Goal: Information Seeking & Learning: Learn about a topic

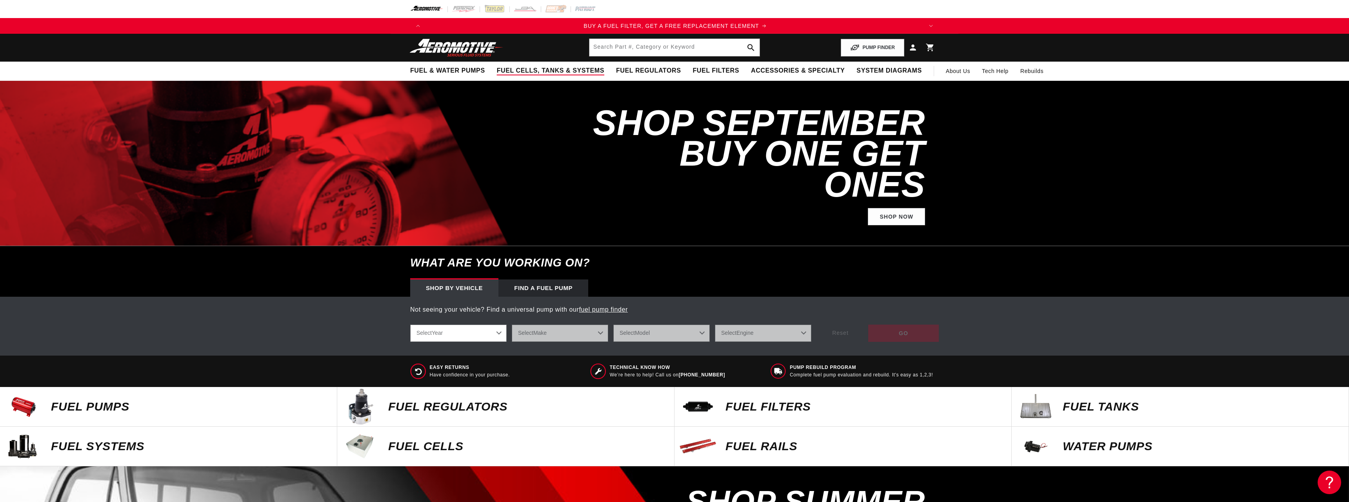
scroll to position [0, 497]
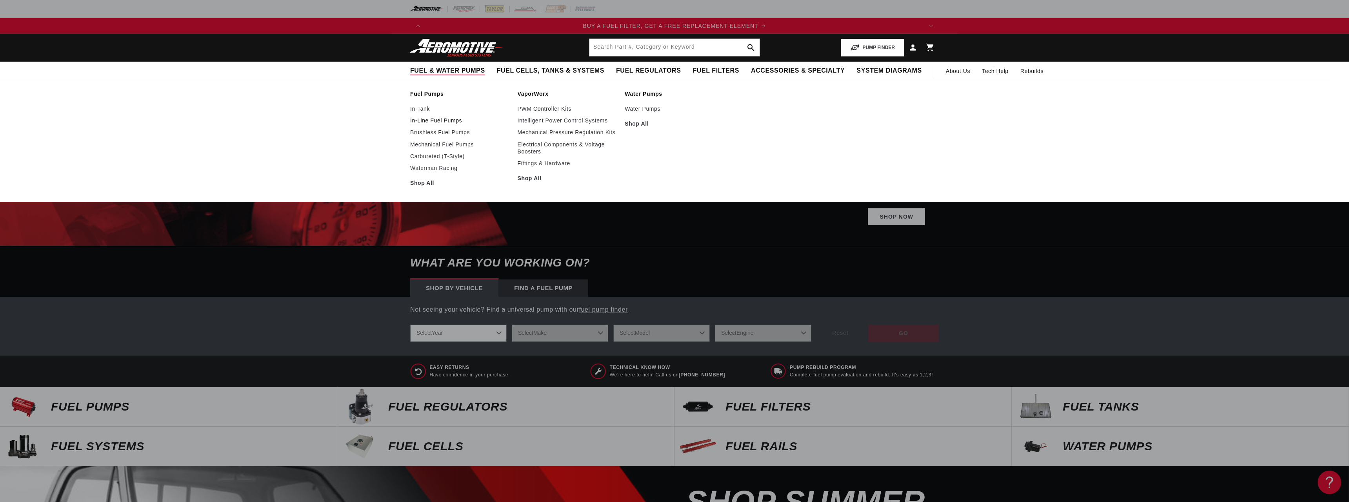
click at [446, 120] on link "In-Line Fuel Pumps" at bounding box center [460, 120] width 100 height 7
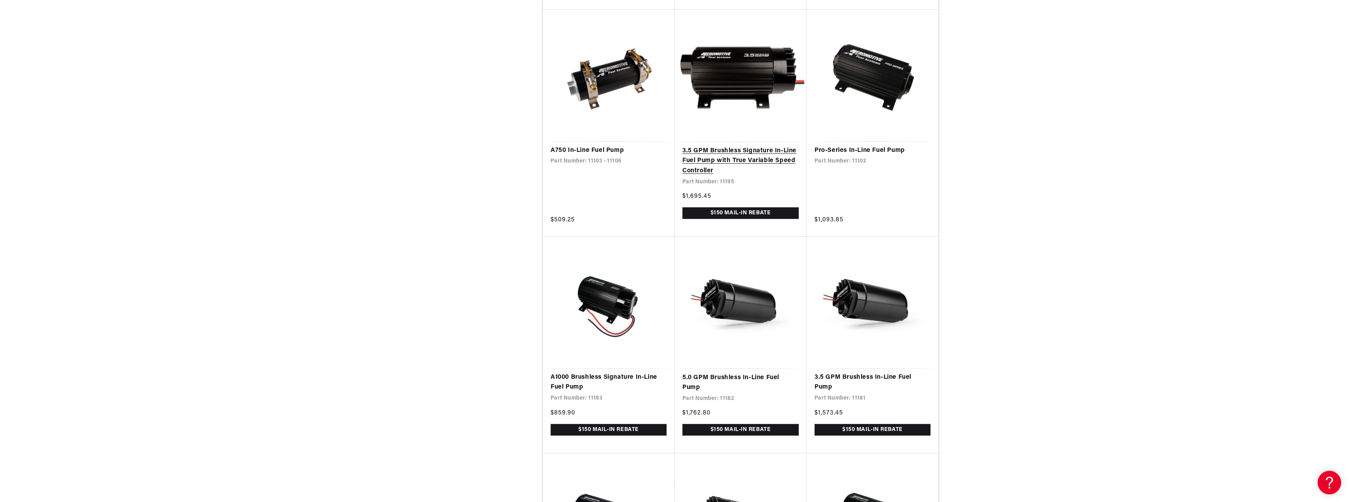
scroll to position [640, 0]
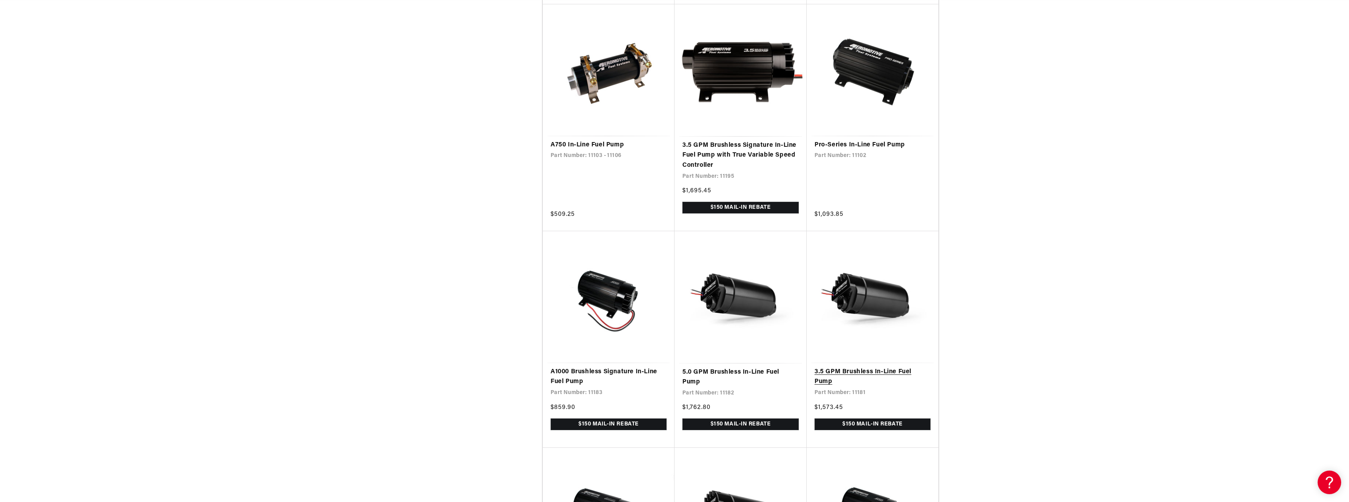
click at [847, 367] on link "3.5 GPM Brushless In-Line Fuel Pump" at bounding box center [873, 377] width 116 height 20
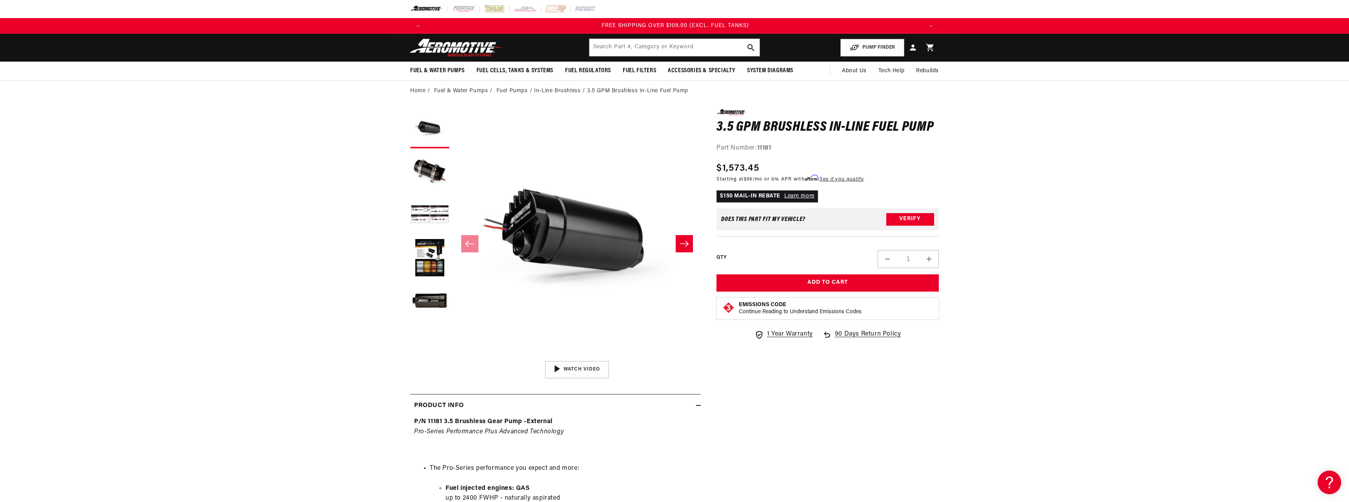
scroll to position [0, 1492]
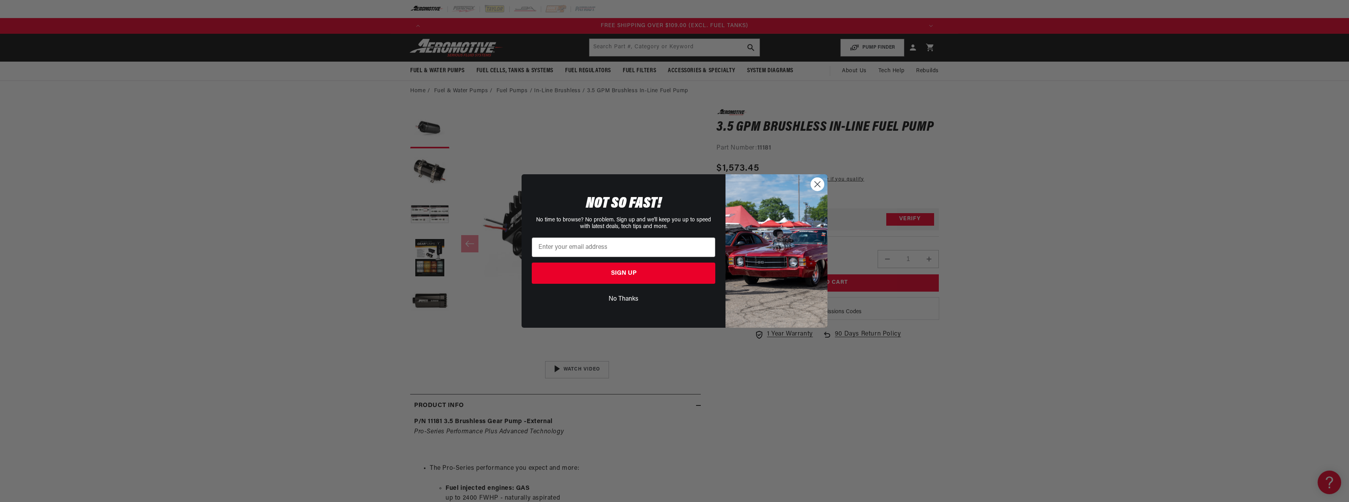
click at [818, 182] on circle "Close dialog" at bounding box center [817, 184] width 13 height 13
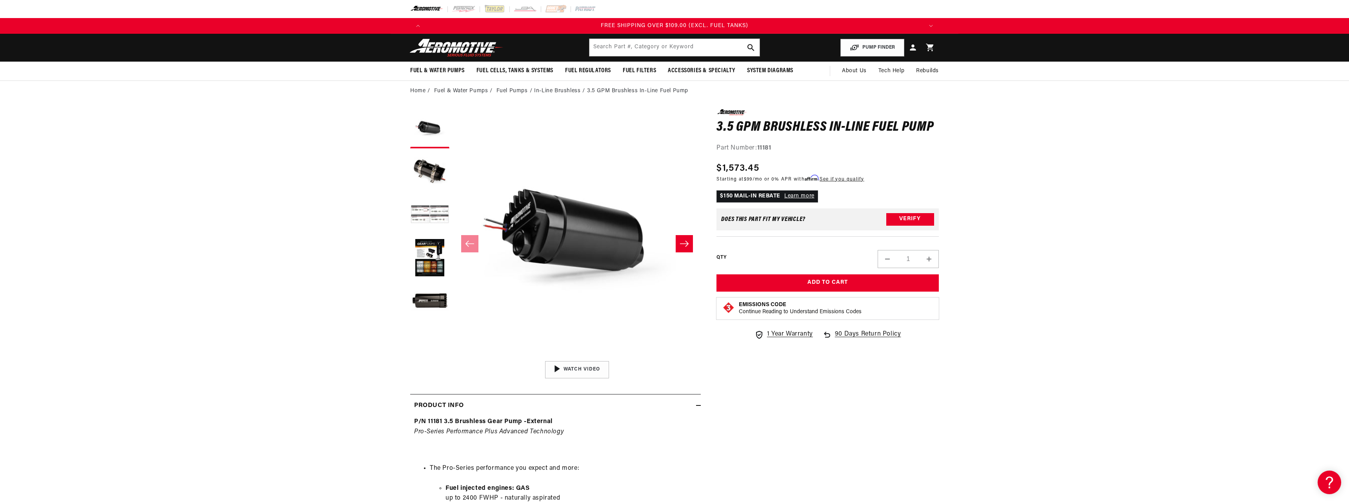
click at [419, 216] on button "Load image 3 in gallery view" at bounding box center [429, 214] width 39 height 39
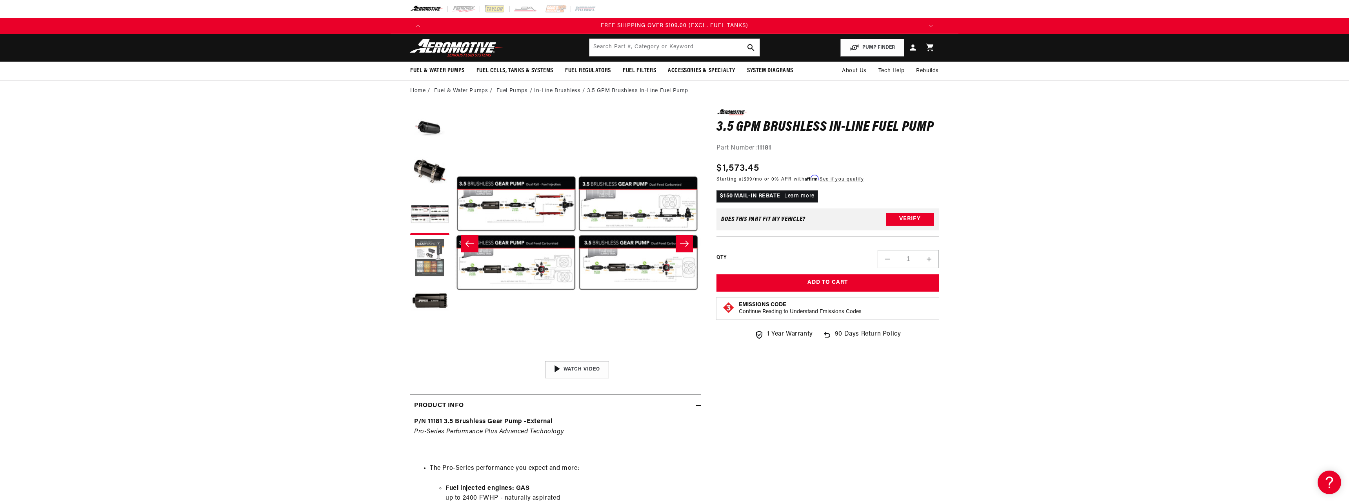
click at [420, 253] on button "Load image 4 in gallery view" at bounding box center [429, 257] width 39 height 39
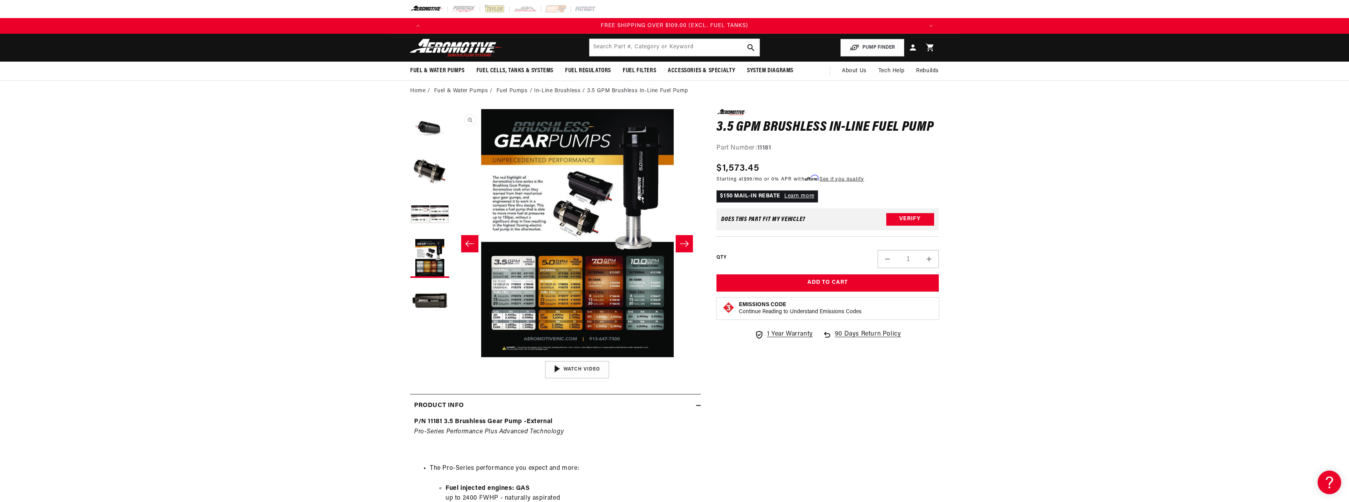
scroll to position [0, 743]
click at [453, 357] on button "Open media 4 in modal" at bounding box center [453, 357] width 0 height 0
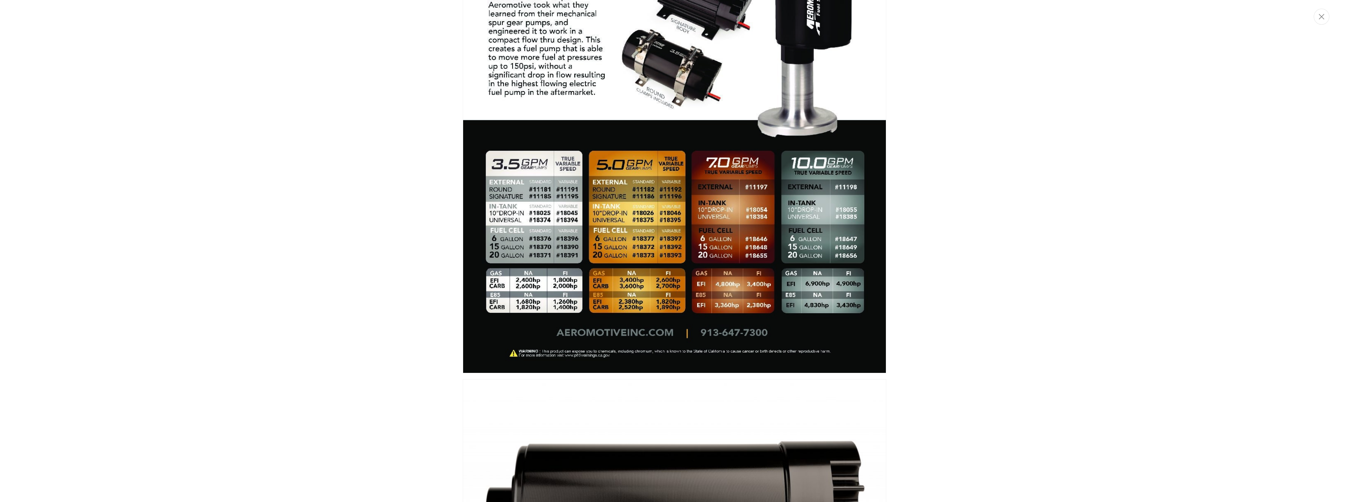
scroll to position [0, 995]
click at [417, 284] on div "Media gallery" at bounding box center [674, 251] width 1349 height 502
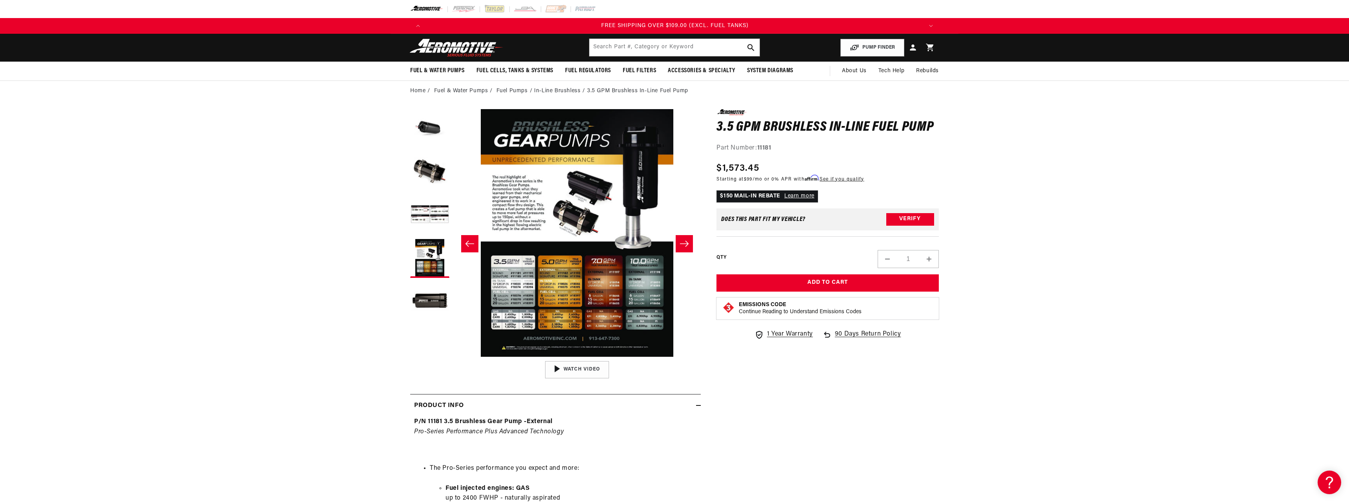
scroll to position [0, 1492]
click at [453, 357] on button "Open media 4 in modal" at bounding box center [453, 357] width 0 height 0
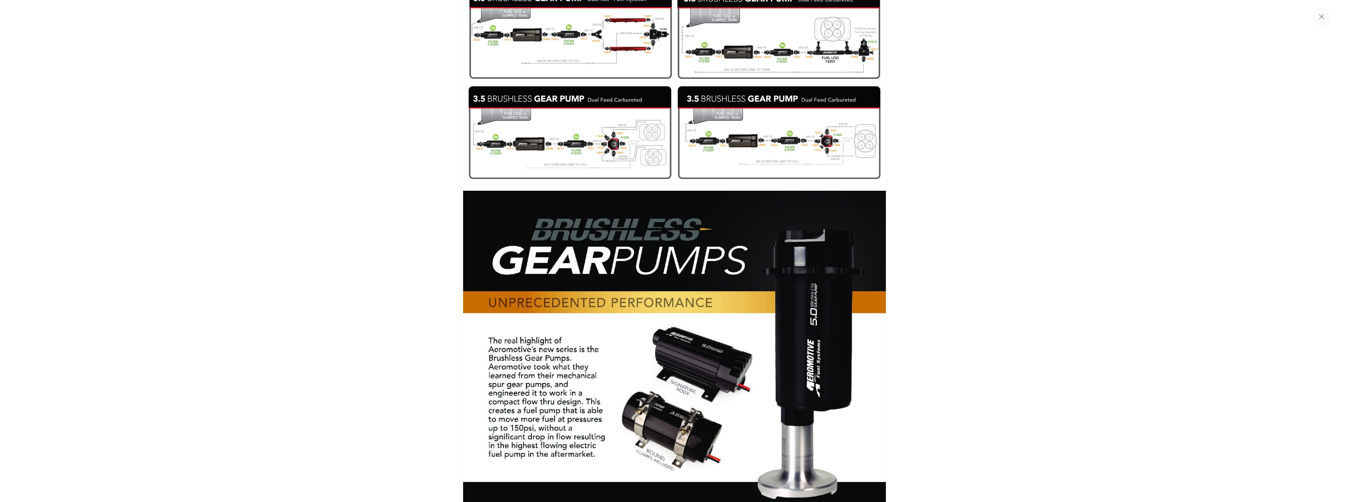
scroll to position [474, 0]
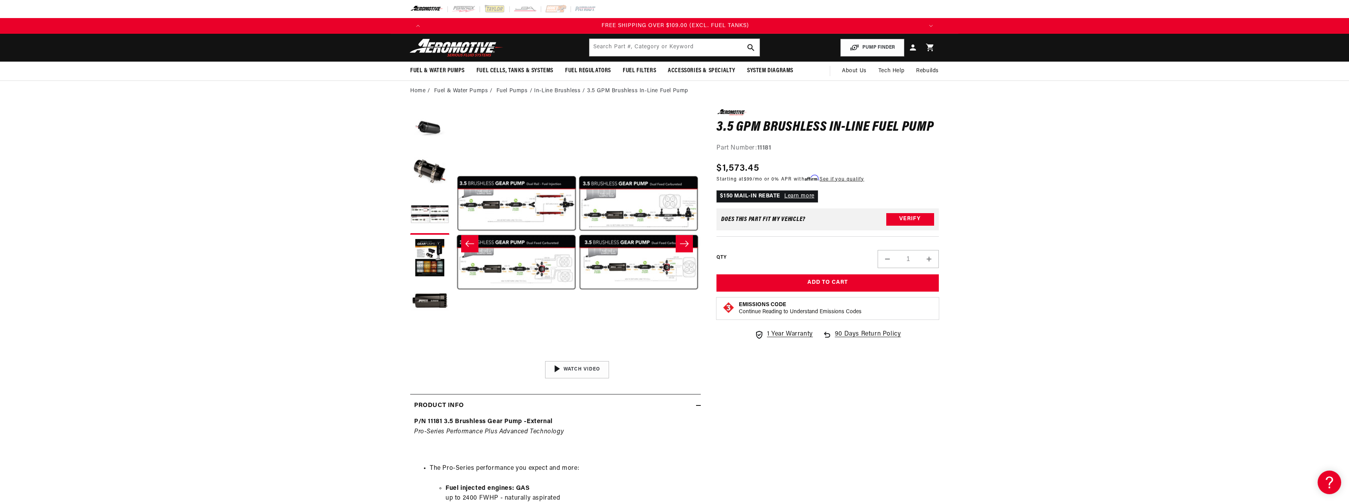
scroll to position [0, 1492]
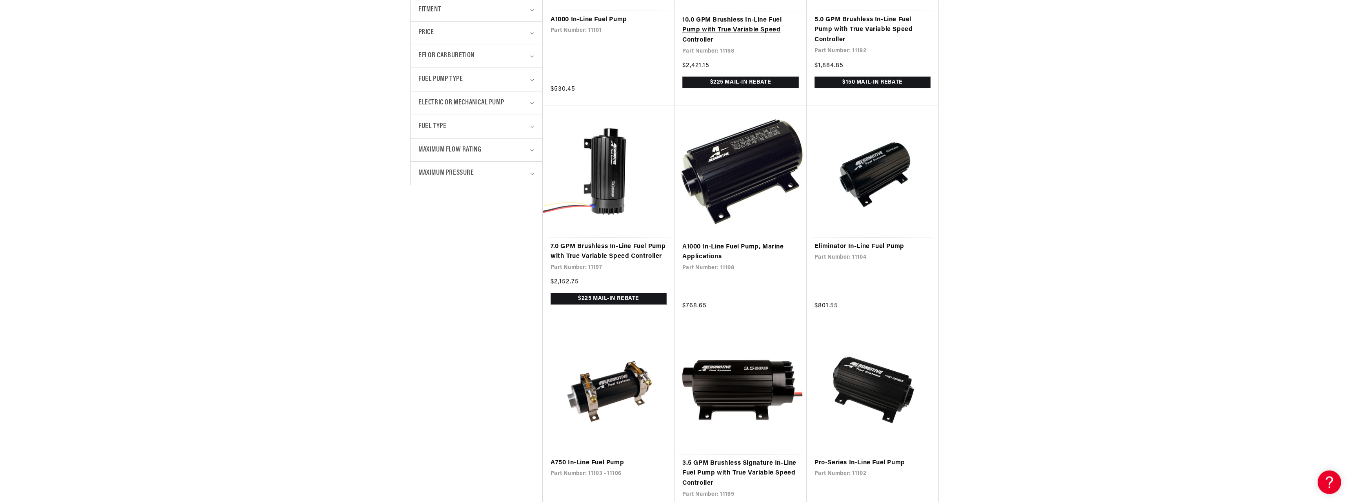
scroll to position [360, 0]
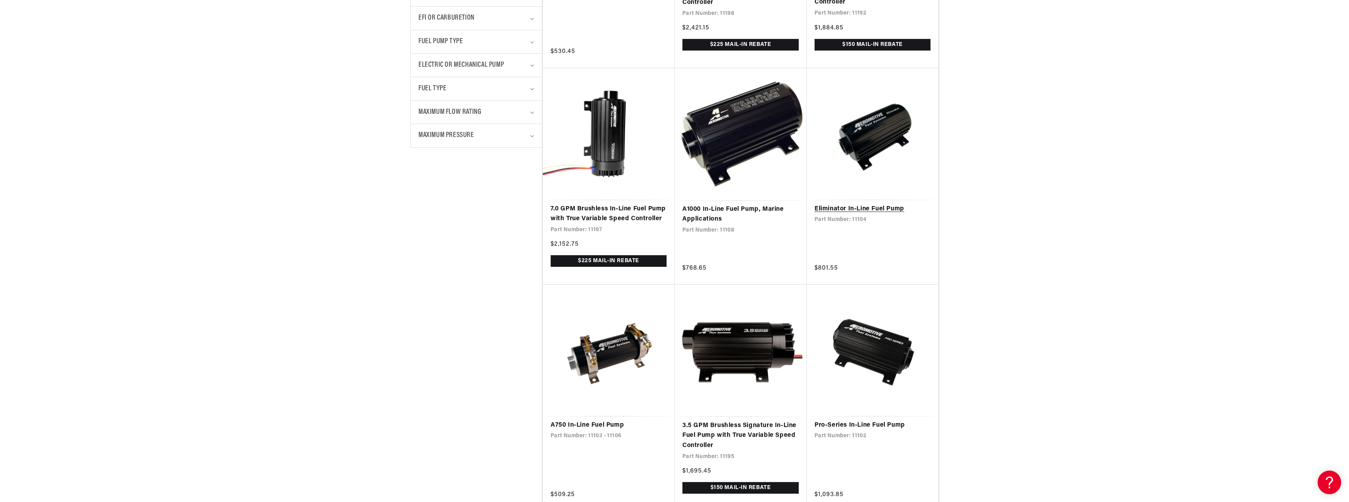
click at [847, 204] on link "Eliminator In-Line Fuel Pump" at bounding box center [873, 209] width 116 height 10
